Goal: Unclear

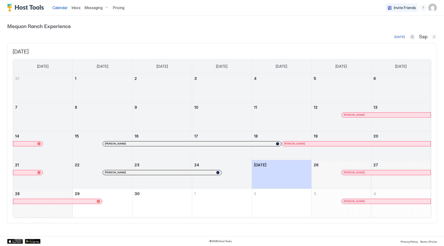
click at [435, 35] on button "Next month" at bounding box center [434, 36] width 5 height 5
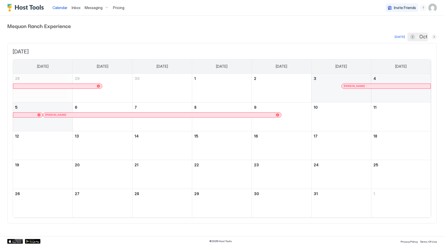
click at [435, 35] on button "Next month" at bounding box center [434, 36] width 5 height 5
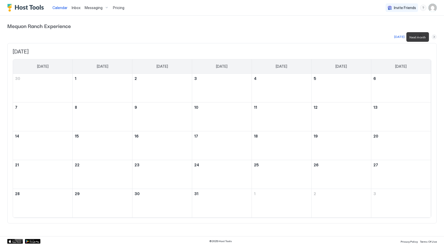
click at [435, 35] on button "Next month" at bounding box center [434, 36] width 5 height 5
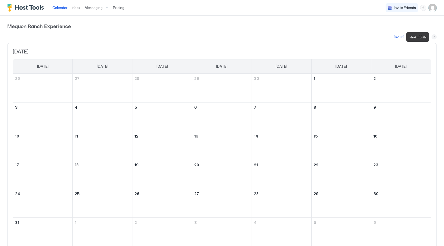
click at [435, 35] on button "Next month" at bounding box center [434, 36] width 5 height 5
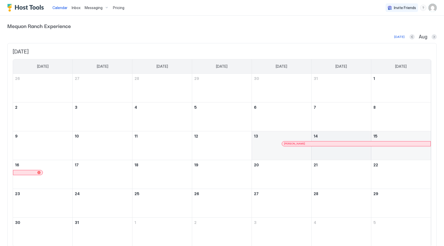
scroll to position [22, 0]
